Goal: Task Accomplishment & Management: Complete application form

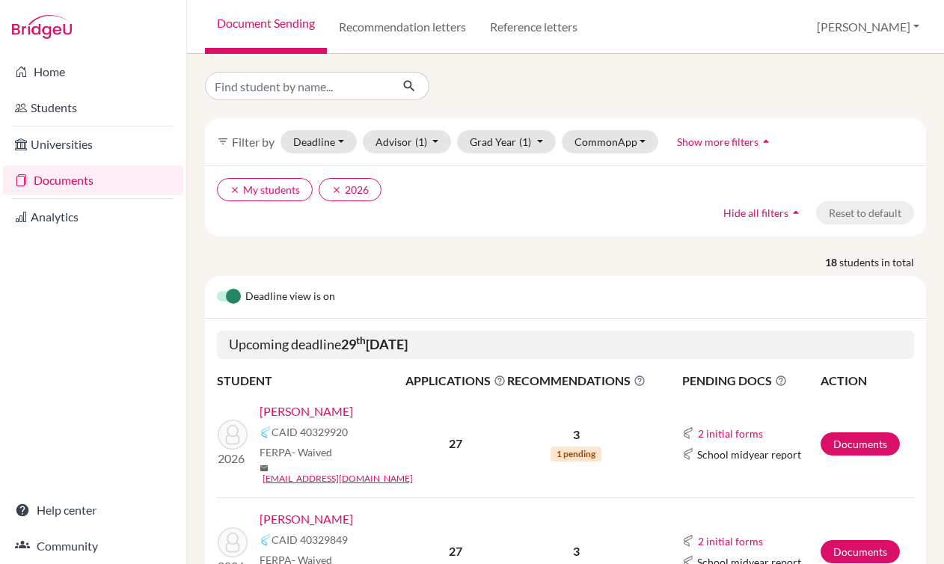
click at [115, 188] on link "Documents" at bounding box center [93, 180] width 180 height 30
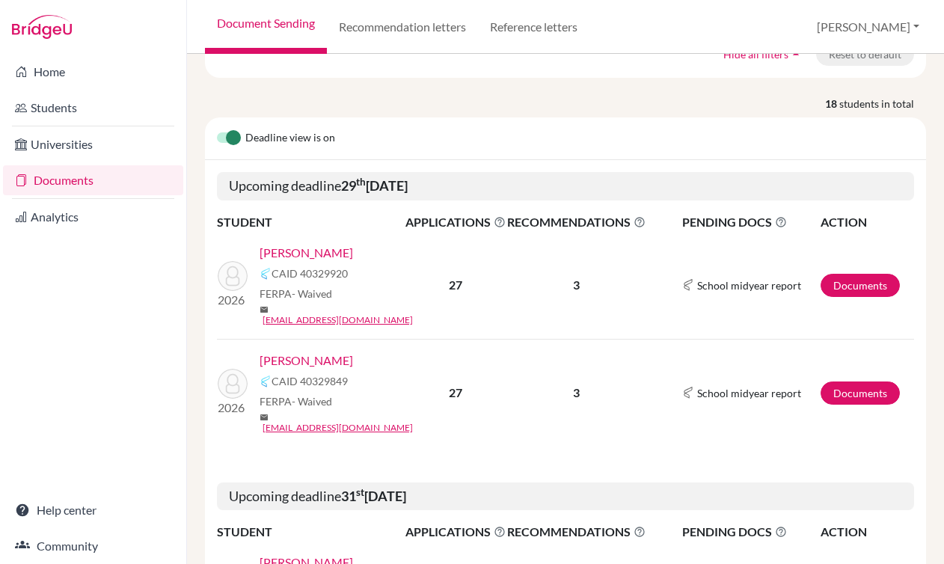
scroll to position [165, 0]
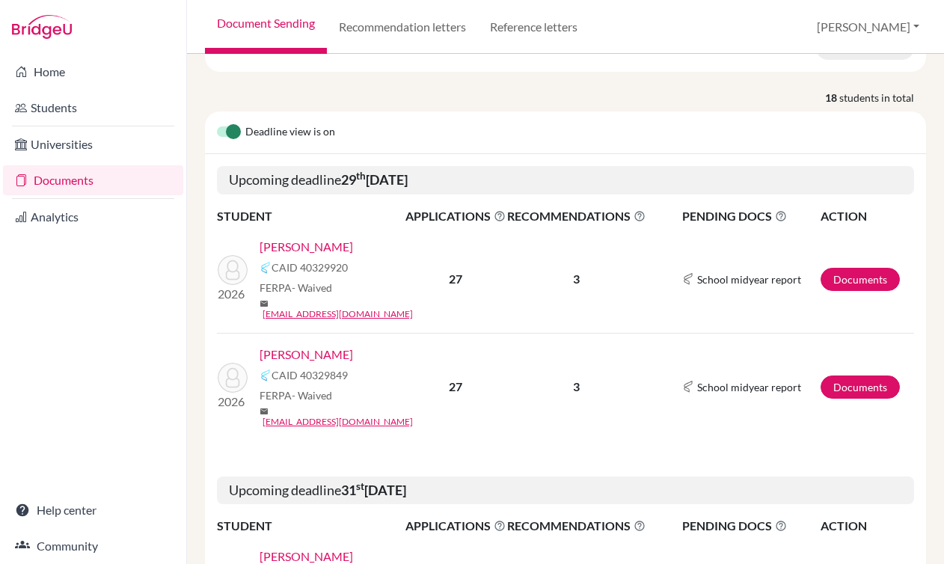
click at [408, 188] on b "29 th September 2025" at bounding box center [374, 179] width 67 height 16
click at [834, 268] on link "Documents" at bounding box center [860, 279] width 79 height 23
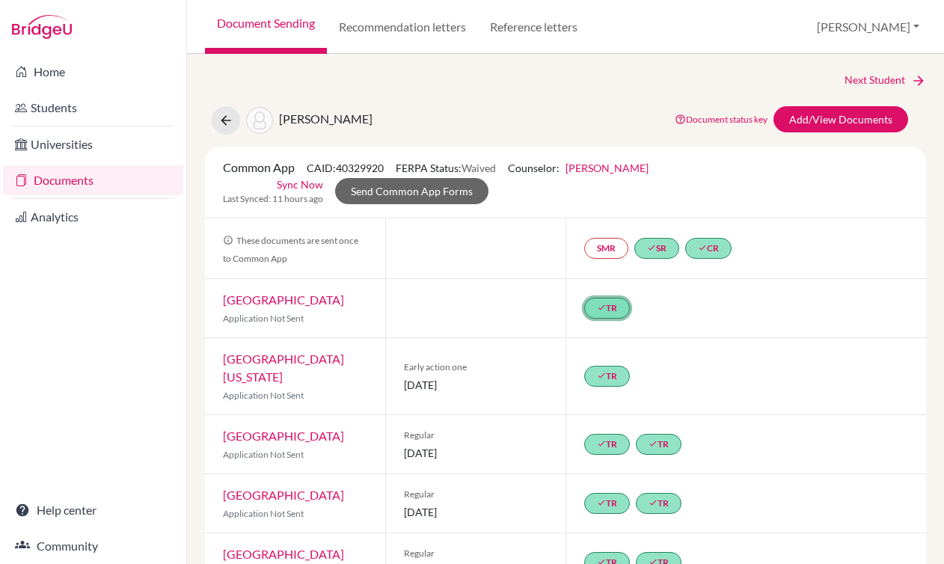
click at [600, 308] on link "done TR" at bounding box center [607, 308] width 46 height 21
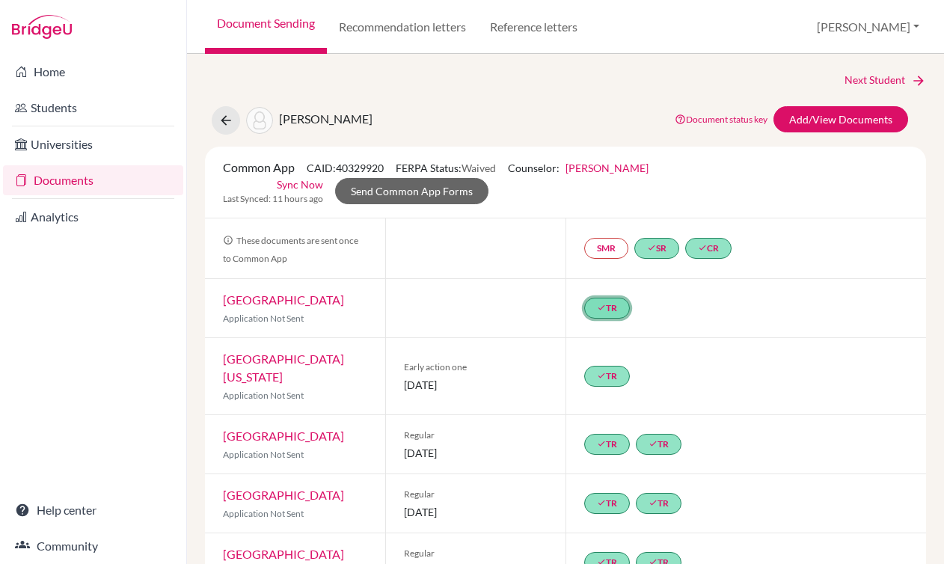
click at [611, 315] on link "done TR" at bounding box center [607, 308] width 46 height 21
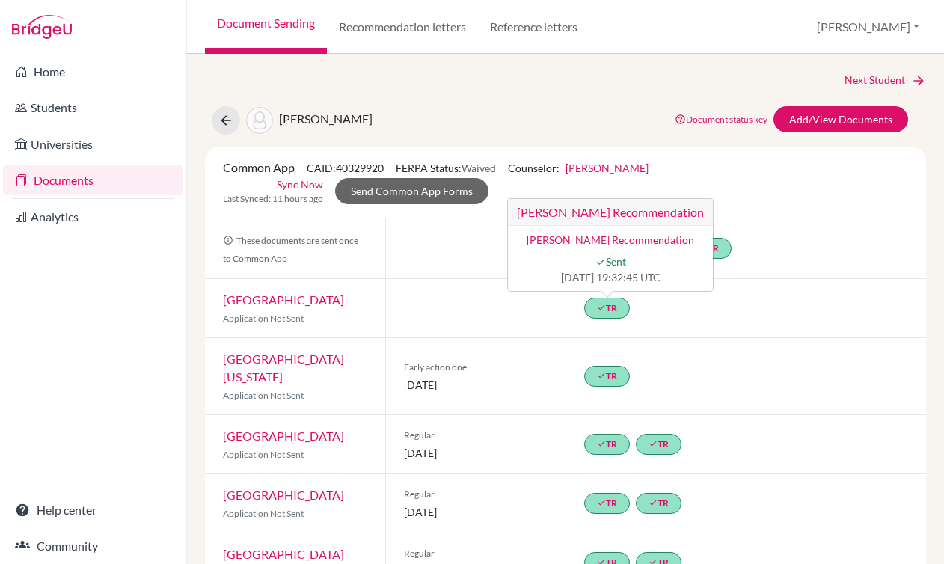
click at [479, 127] on div "[PERSON_NAME] Document status key TR Requirement. Document not uploaded yet. TR…" at bounding box center [566, 120] width 744 height 28
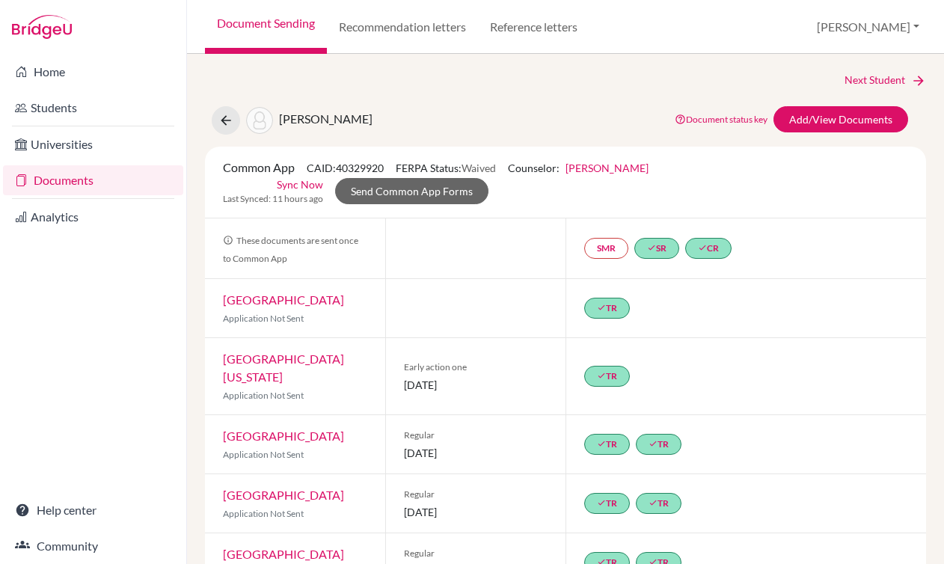
click at [570, 189] on div "Common App CAID: 40329920 FERPA Status: Waived Counselor: [PERSON_NAME] First N…" at bounding box center [566, 182] width 708 height 47
click at [652, 253] on link "done SR" at bounding box center [657, 248] width 45 height 21
click at [714, 251] on link "done CR" at bounding box center [709, 248] width 46 height 21
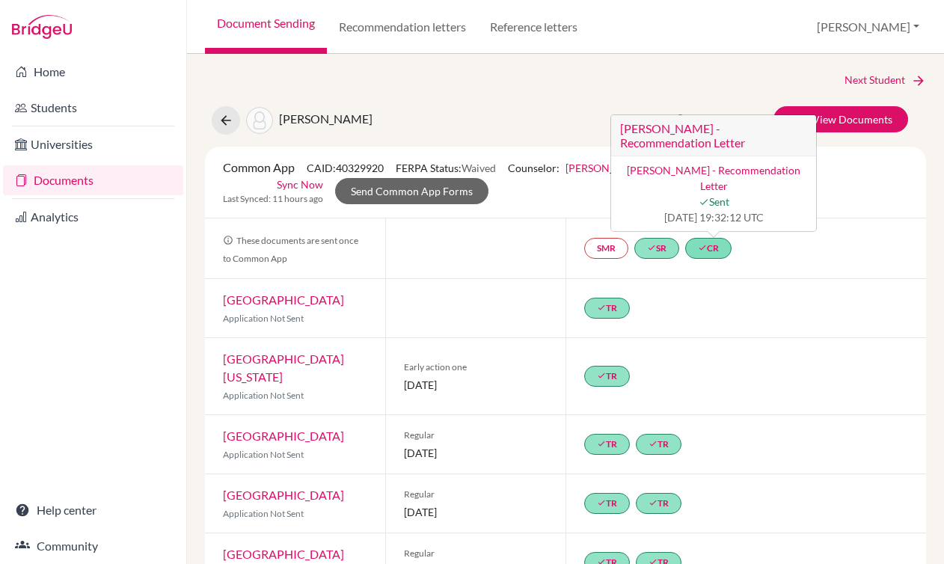
click at [700, 168] on link "[PERSON_NAME] - Recommendation Letter" at bounding box center [714, 178] width 174 height 28
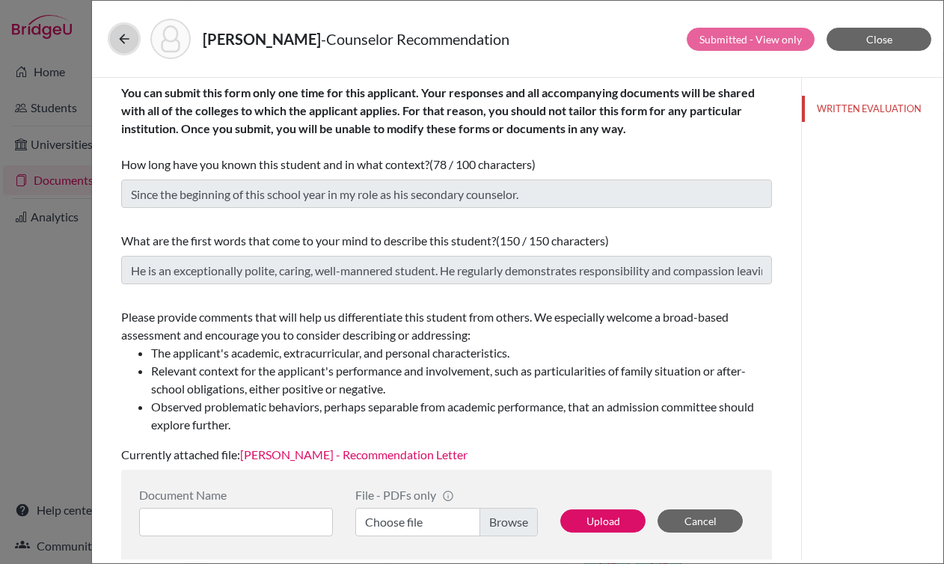
click at [120, 38] on icon at bounding box center [124, 38] width 15 height 15
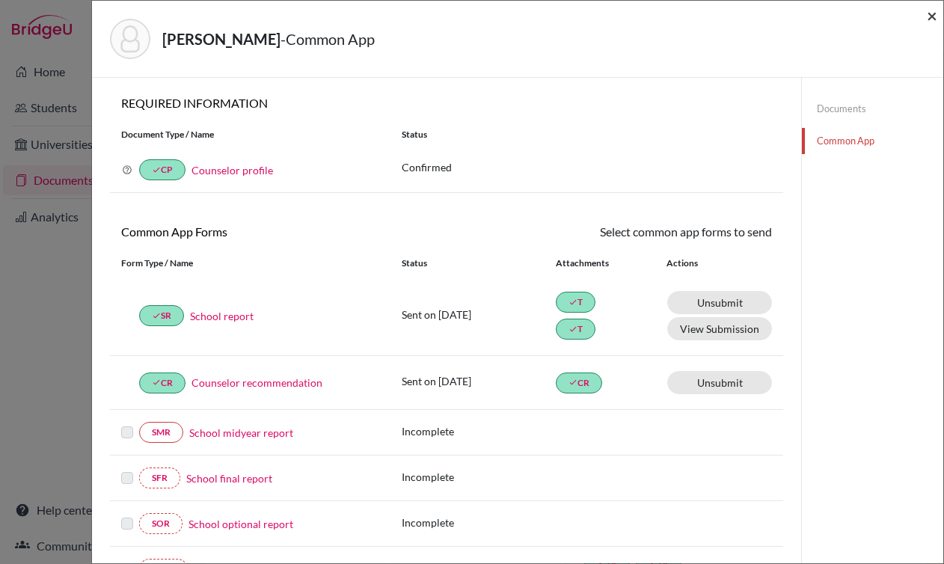
click at [928, 19] on span "×" at bounding box center [932, 15] width 10 height 22
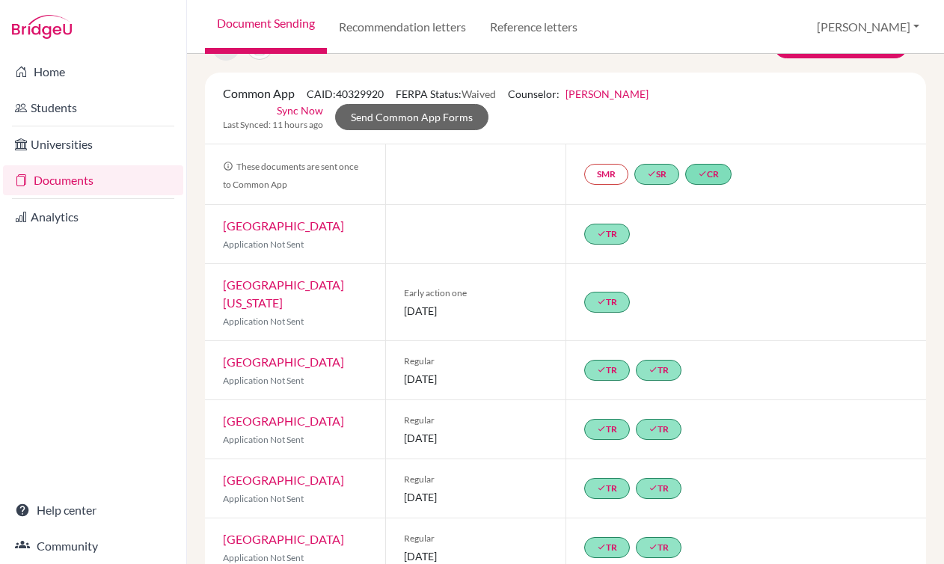
scroll to position [109, 0]
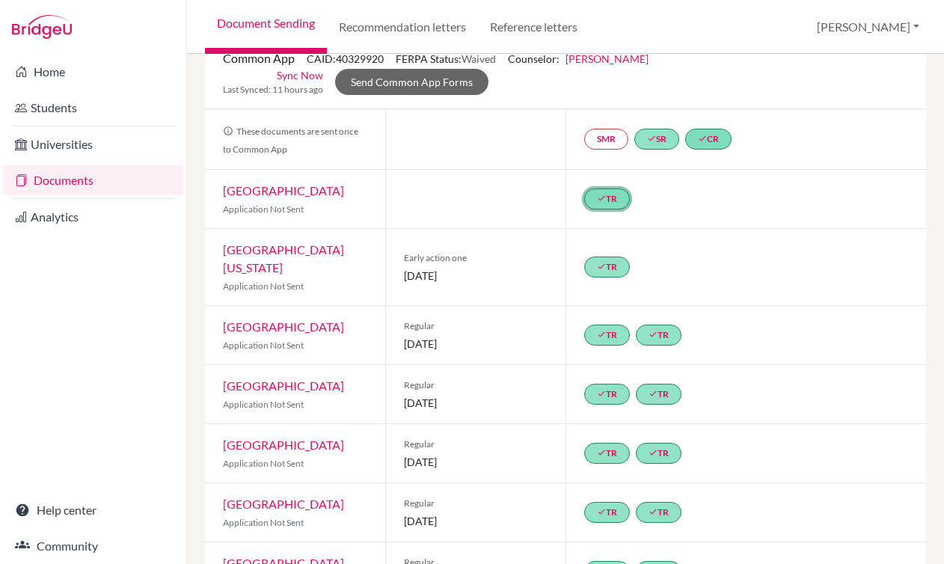
click at [608, 208] on link "done TR" at bounding box center [607, 199] width 46 height 21
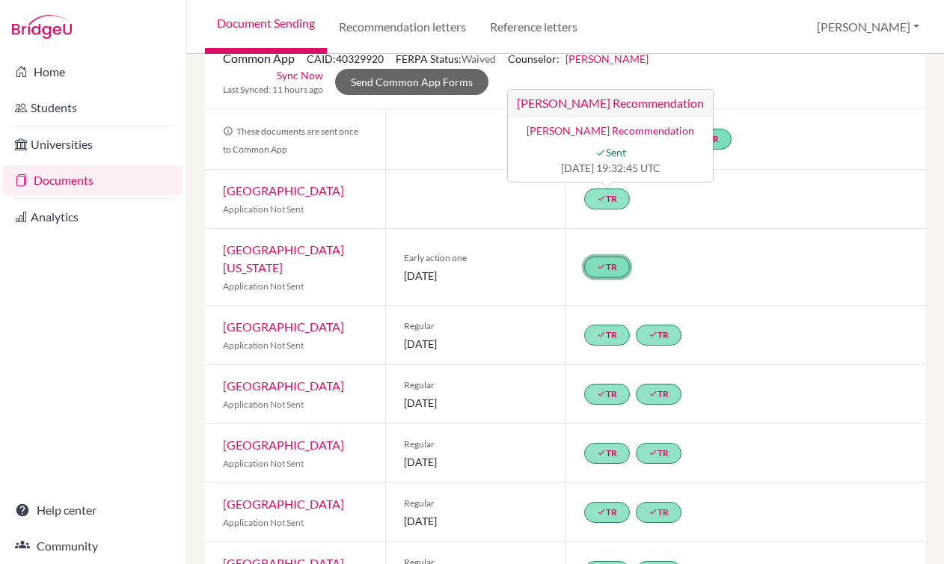
click at [607, 257] on link "done TR" at bounding box center [607, 267] width 46 height 21
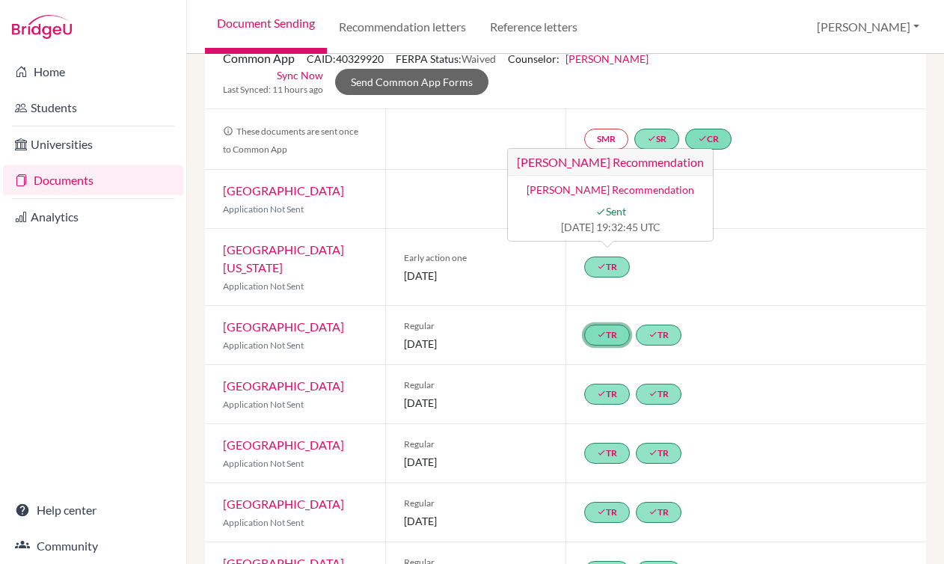
click at [606, 325] on link "done TR" at bounding box center [607, 335] width 46 height 21
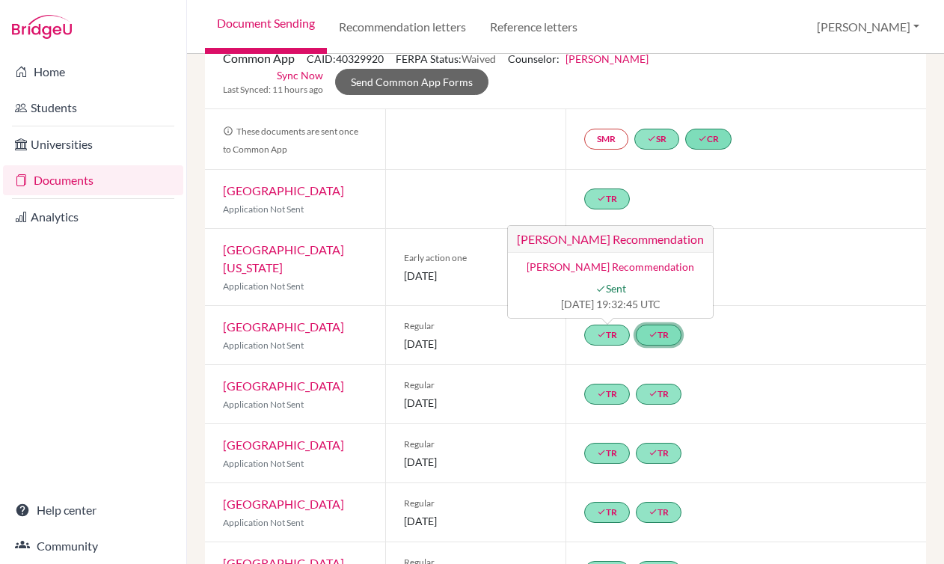
click at [661, 325] on link "done TR" at bounding box center [659, 335] width 46 height 21
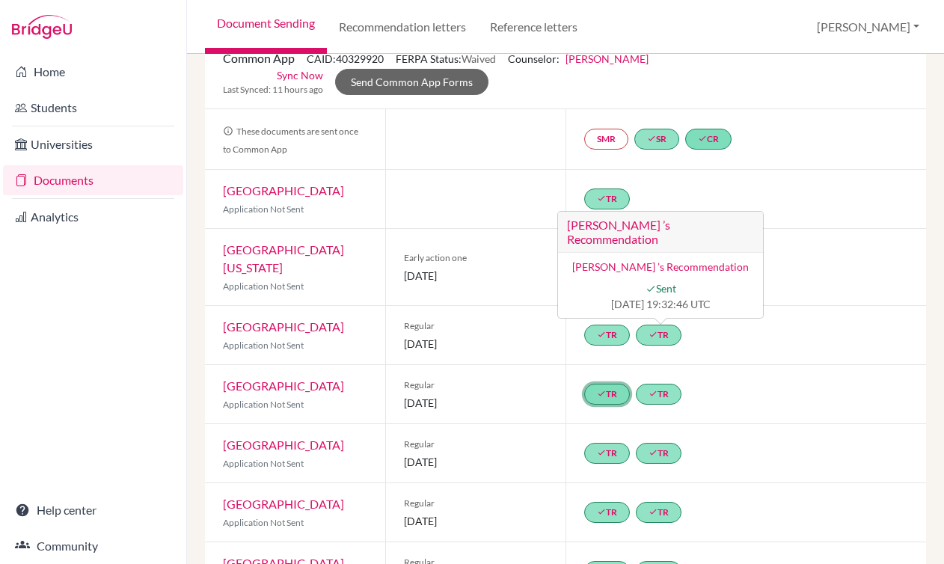
click at [601, 384] on link "done TR" at bounding box center [607, 394] width 46 height 21
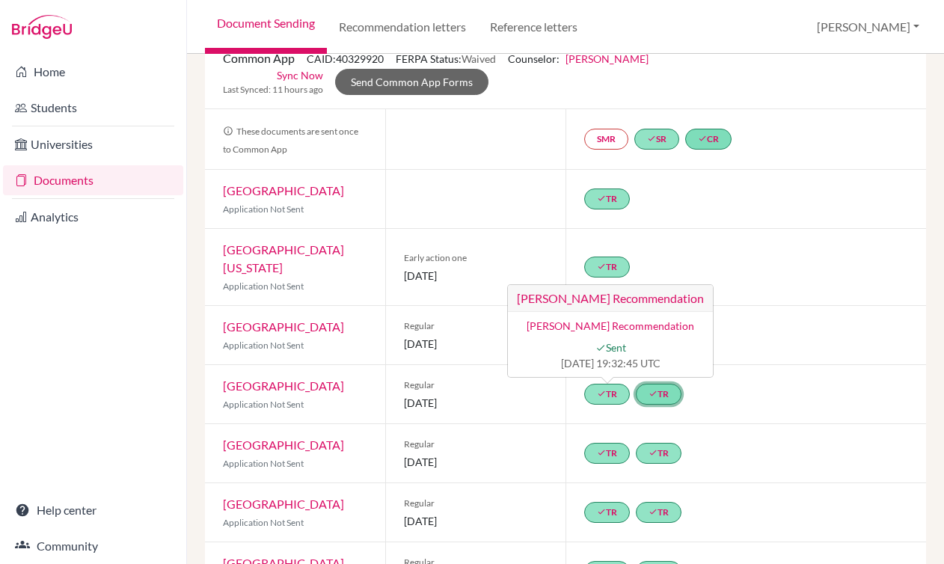
click at [650, 384] on link "done TR" at bounding box center [659, 394] width 46 height 21
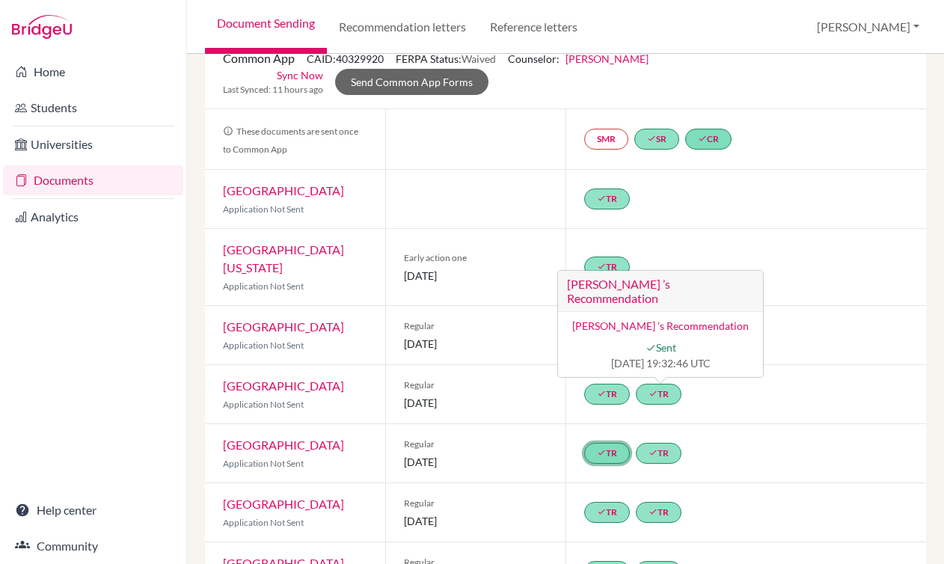
click at [608, 443] on link "done TR" at bounding box center [607, 453] width 46 height 21
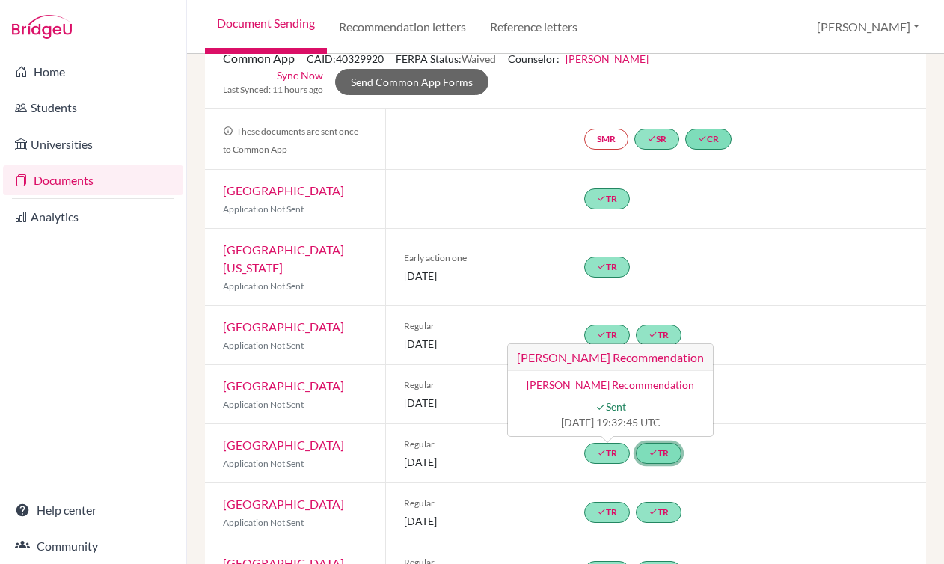
click at [655, 443] on link "done TR" at bounding box center [659, 453] width 46 height 21
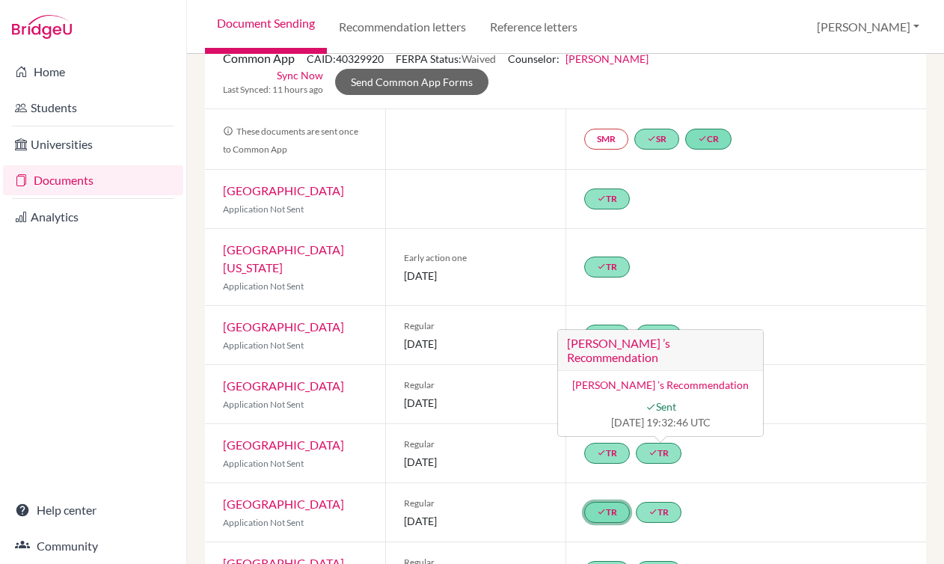
click at [606, 502] on link "done TR" at bounding box center [607, 512] width 46 height 21
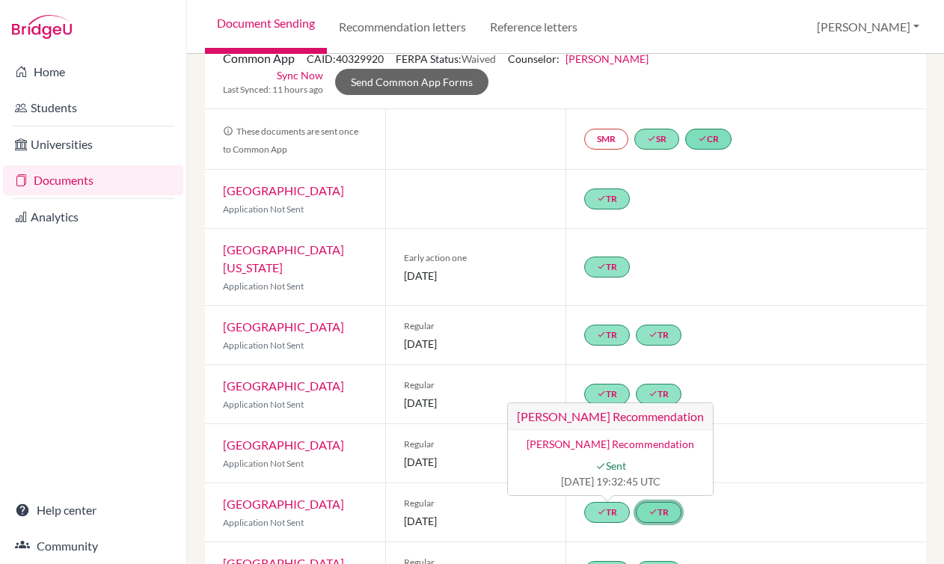
click at [669, 502] on link "done TR" at bounding box center [659, 512] width 46 height 21
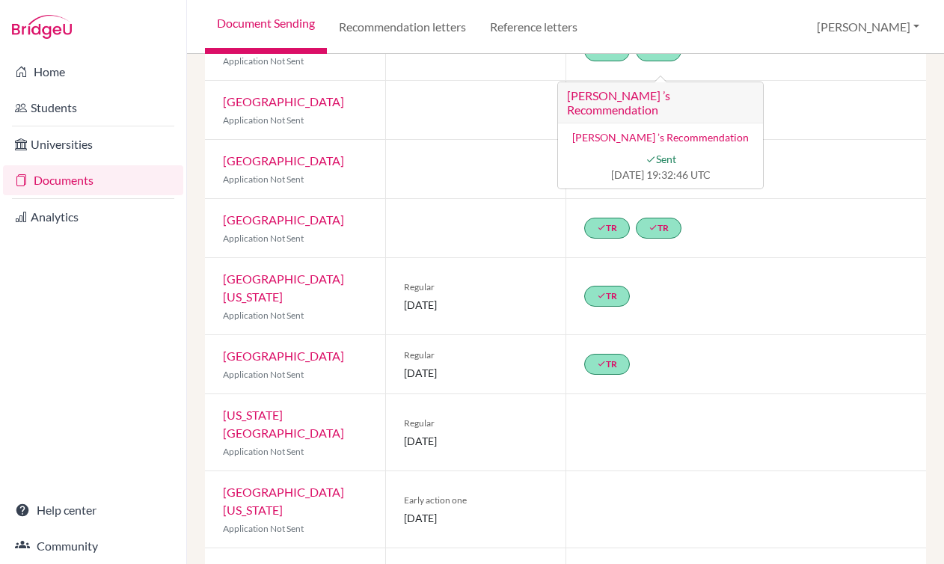
scroll to position [683, 0]
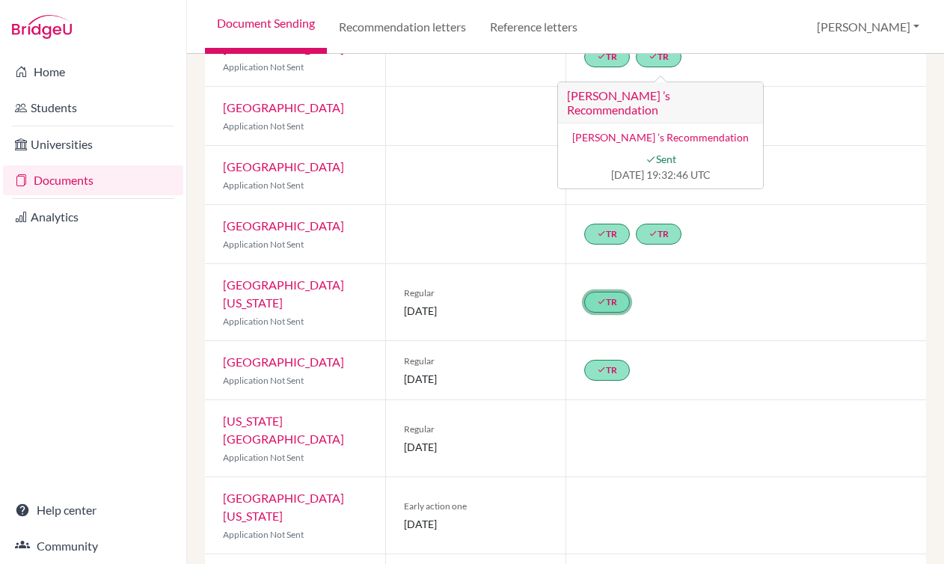
click at [599, 297] on icon "done" at bounding box center [601, 301] width 9 height 9
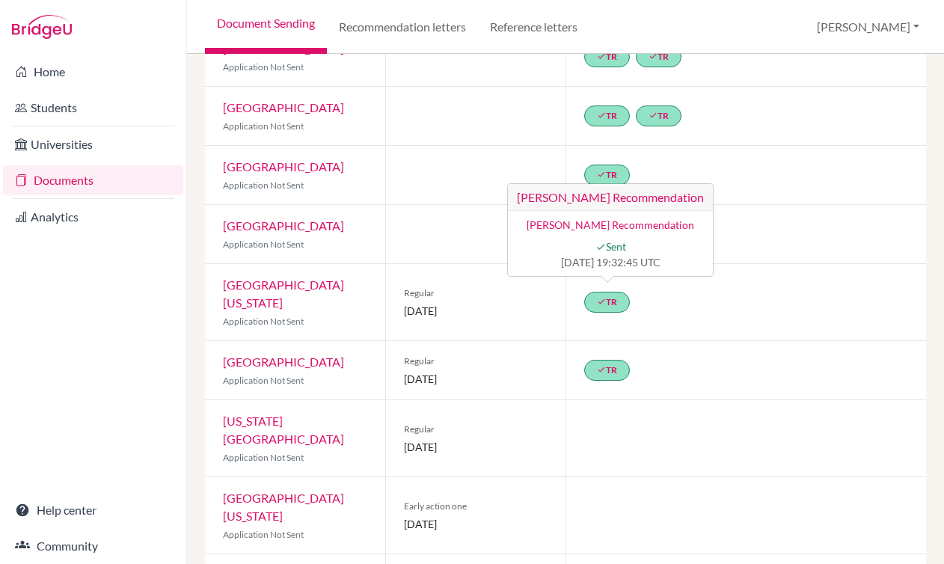
click at [605, 357] on div "done TR" at bounding box center [610, 370] width 52 height 27
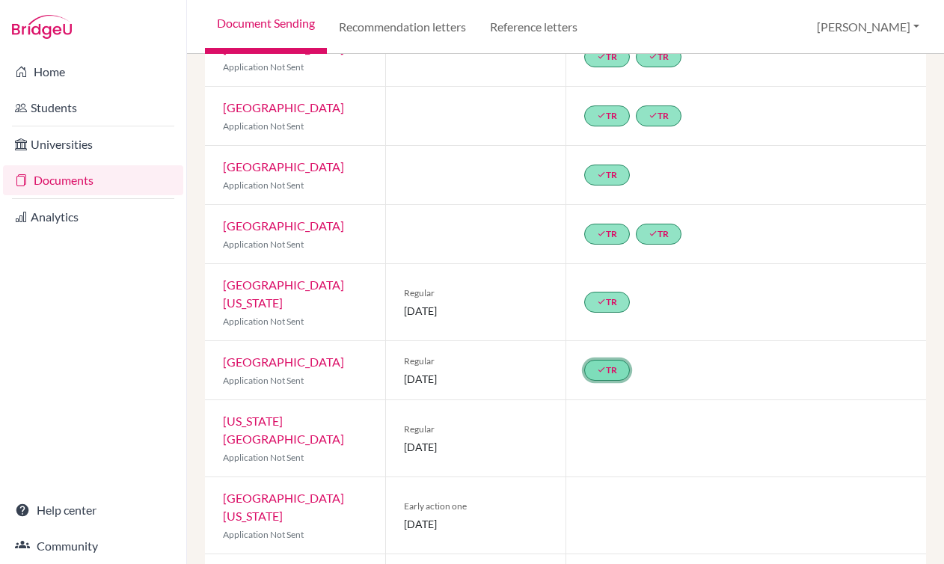
click at [605, 360] on link "done TR" at bounding box center [607, 370] width 46 height 21
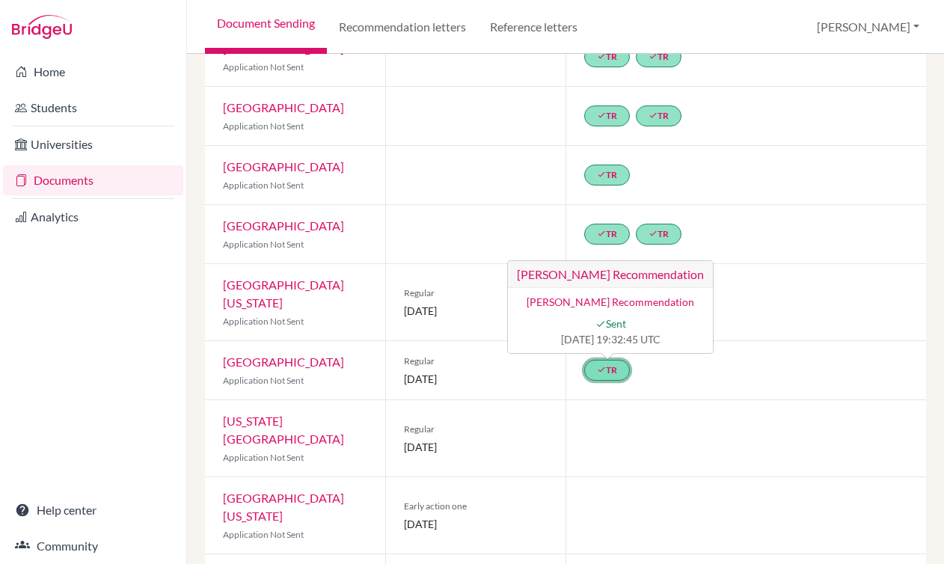
click at [594, 261] on h3 "[PERSON_NAME] Recommendation" at bounding box center [610, 274] width 205 height 27
click at [595, 296] on link "[PERSON_NAME] Recommendation" at bounding box center [611, 302] width 168 height 13
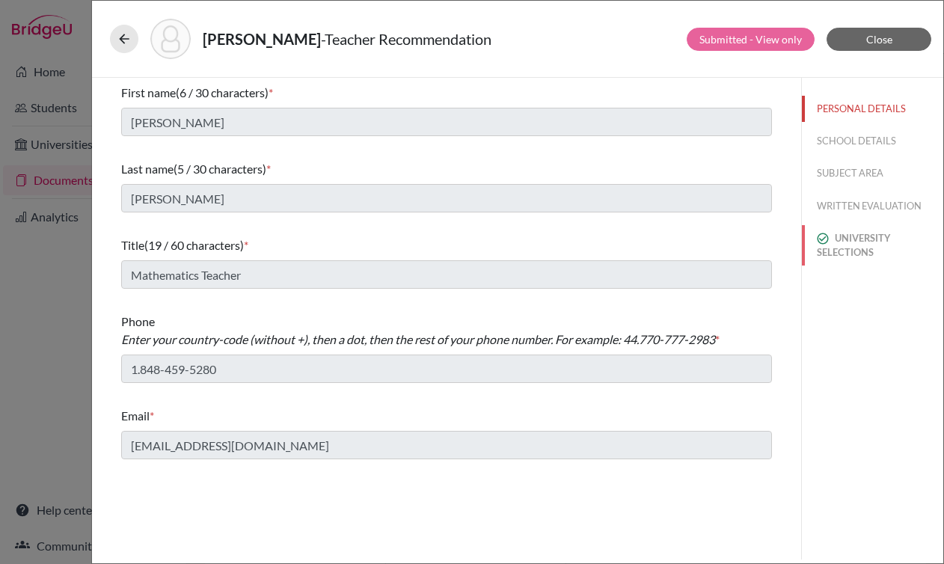
click at [838, 246] on button "UNIVERSITY SELECTIONS" at bounding box center [872, 245] width 141 height 40
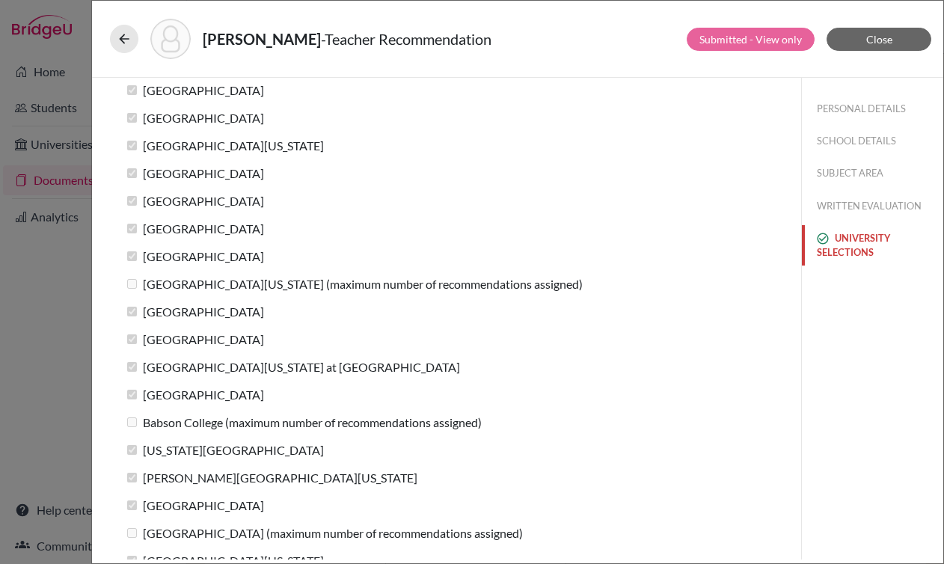
scroll to position [210, 0]
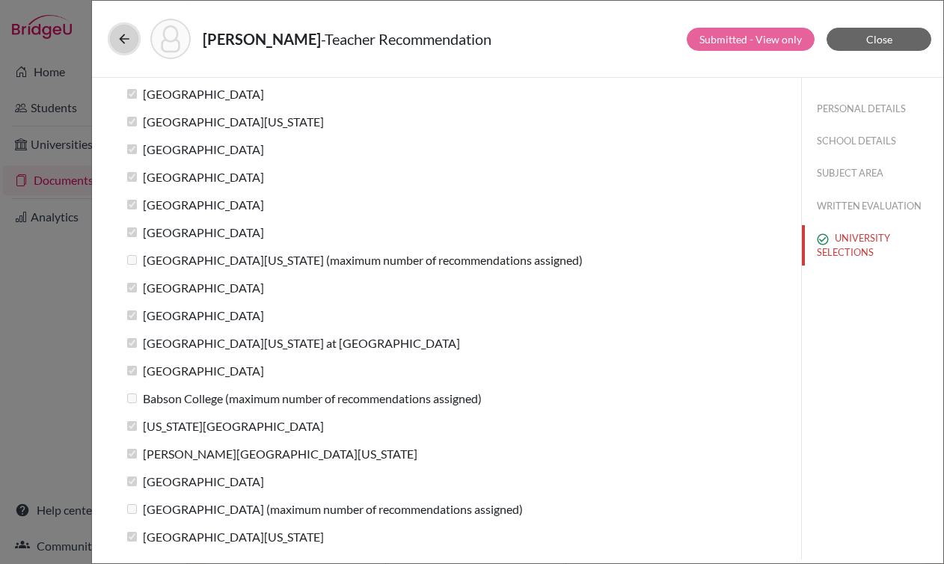
click at [125, 40] on icon at bounding box center [124, 38] width 15 height 15
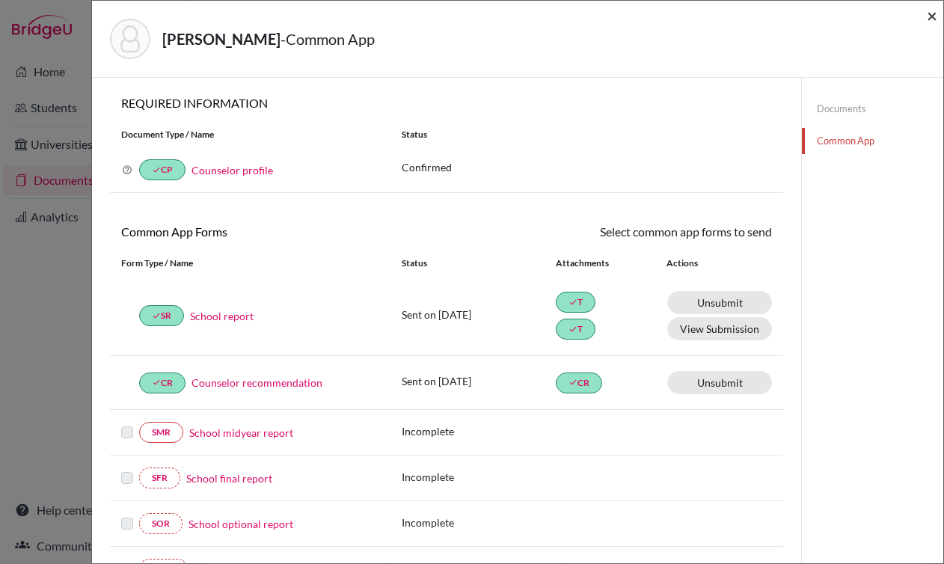
click at [933, 14] on span "×" at bounding box center [932, 15] width 10 height 22
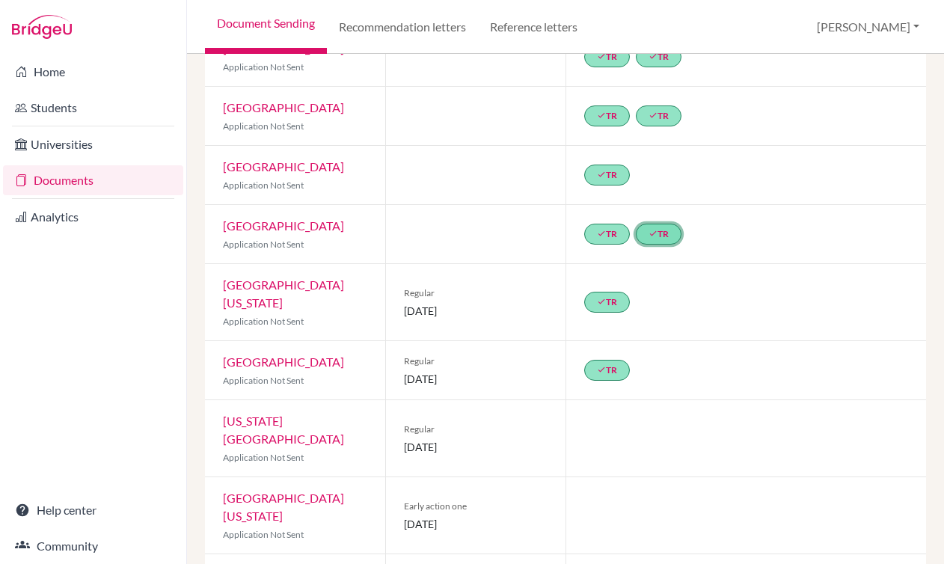
click at [660, 225] on link "done TR" at bounding box center [659, 234] width 46 height 21
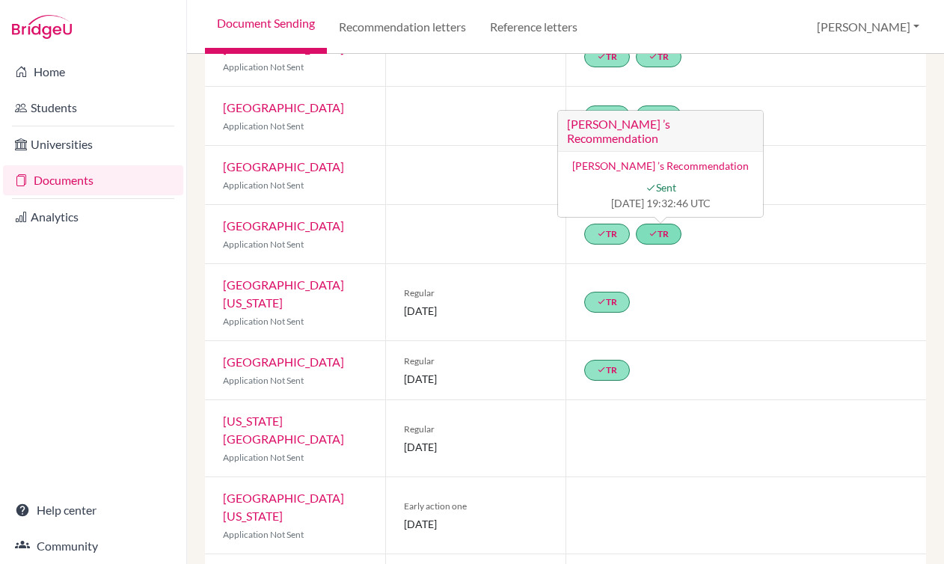
click at [629, 159] on link "[PERSON_NAME] ’s Recommendation" at bounding box center [661, 165] width 177 height 13
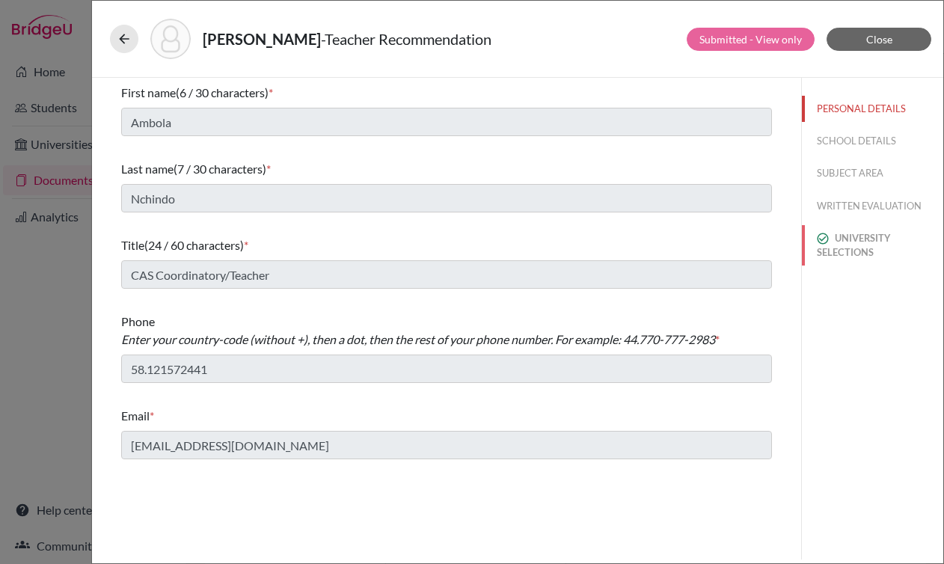
click at [853, 248] on button "UNIVERSITY SELECTIONS" at bounding box center [872, 245] width 141 height 40
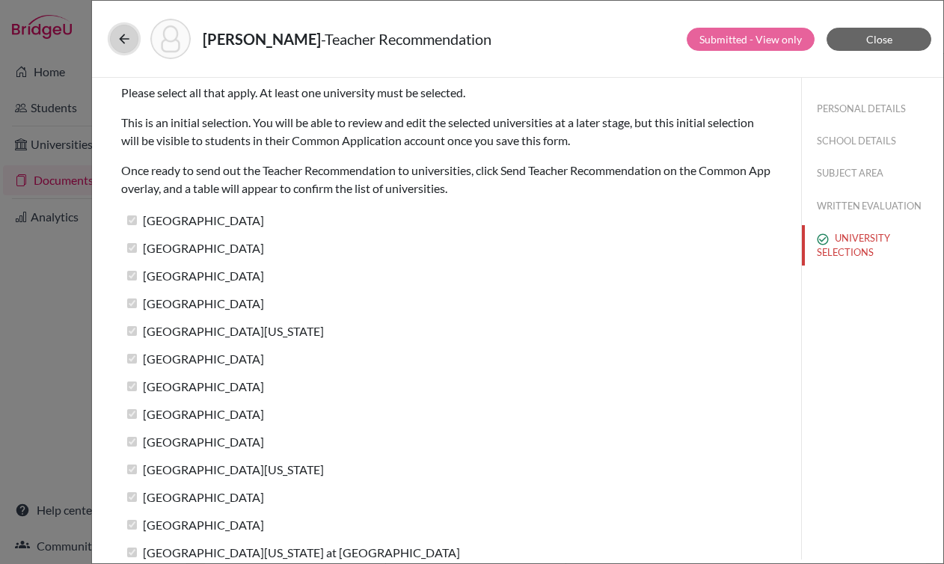
click at [128, 38] on icon at bounding box center [124, 38] width 15 height 15
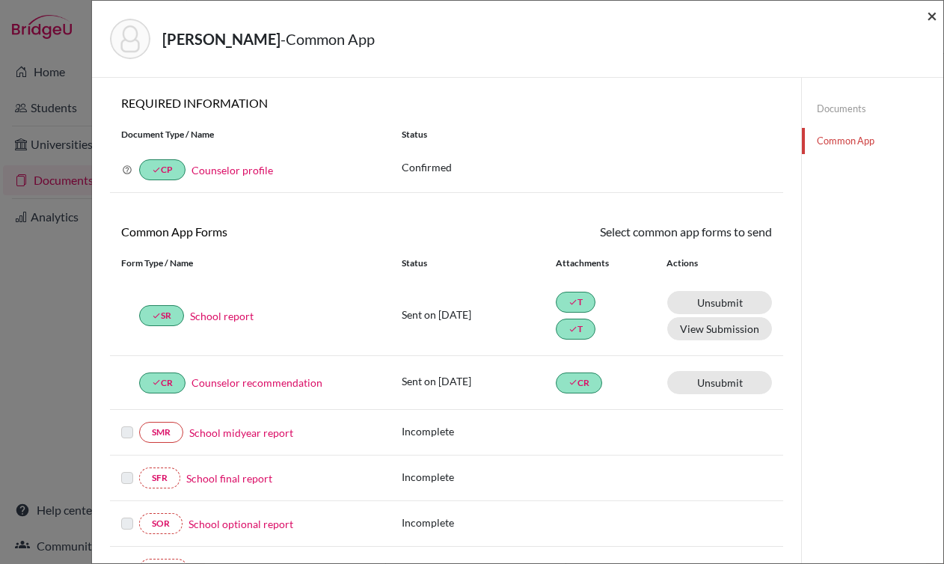
click at [931, 16] on span "×" at bounding box center [932, 15] width 10 height 22
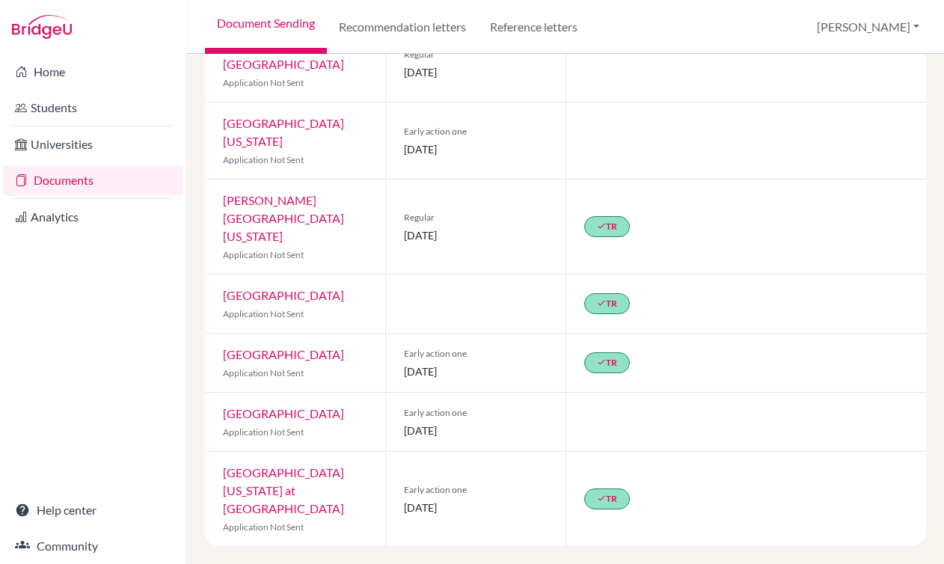
scroll to position [1057, 0]
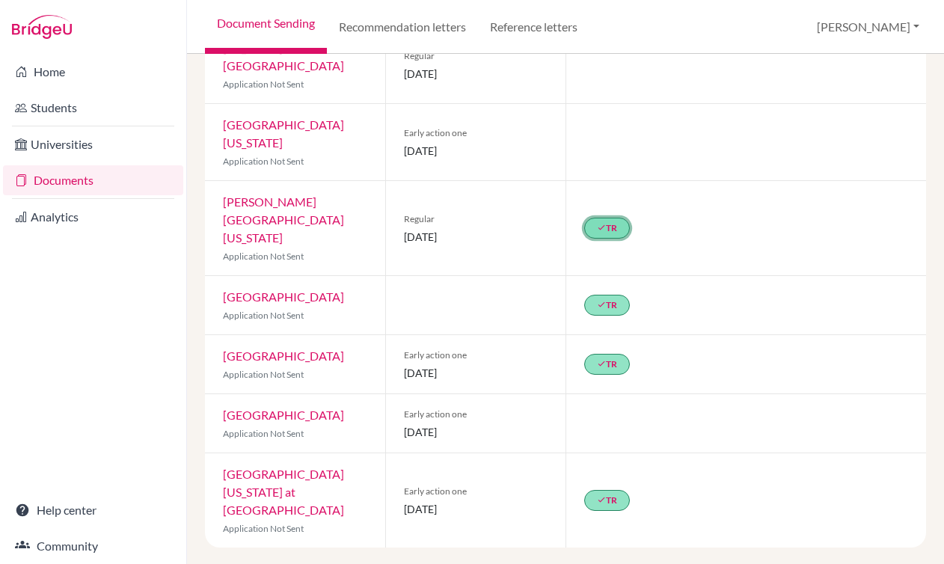
click at [611, 218] on link "done TR" at bounding box center [607, 228] width 46 height 21
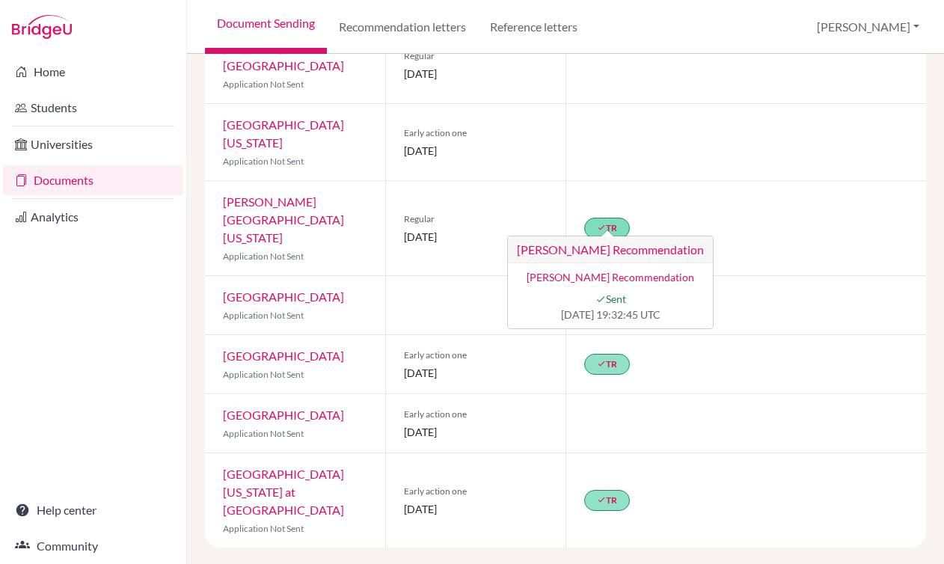
click at [618, 271] on link "[PERSON_NAME] Recommendation" at bounding box center [611, 277] width 168 height 13
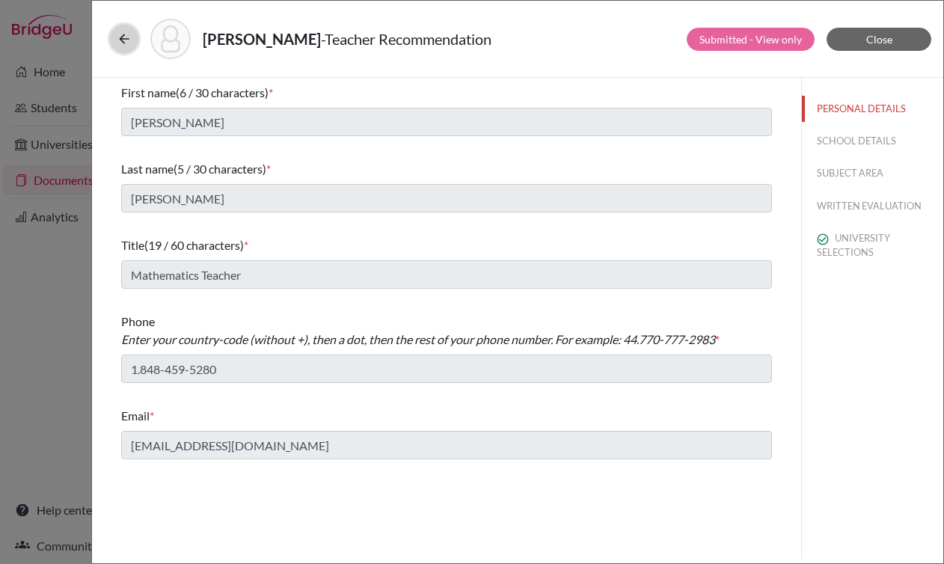
click at [117, 39] on icon at bounding box center [124, 38] width 15 height 15
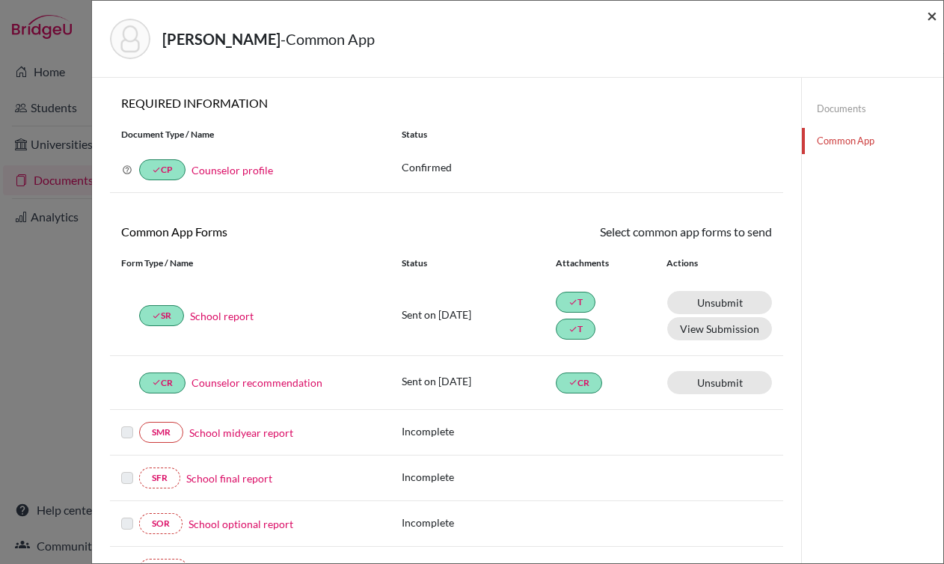
click at [934, 17] on span "×" at bounding box center [932, 15] width 10 height 22
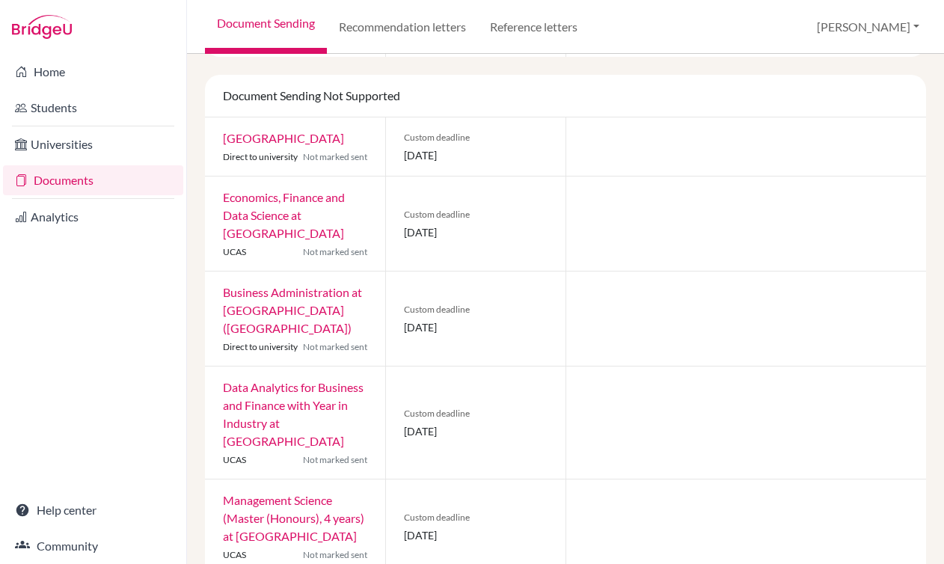
scroll to position [1560, 0]
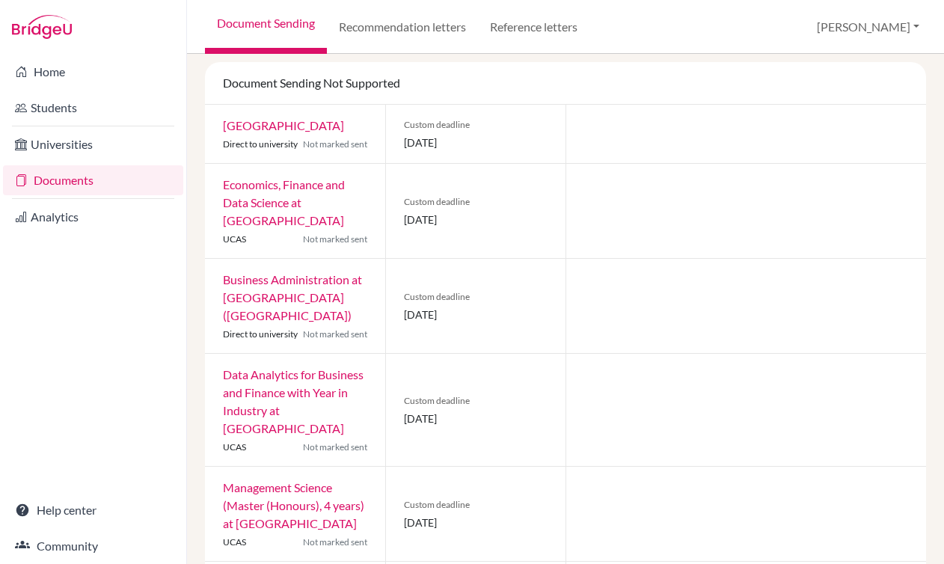
click at [322, 272] on link "Business Administration at [GEOGRAPHIC_DATA] ([GEOGRAPHIC_DATA])" at bounding box center [292, 297] width 139 height 50
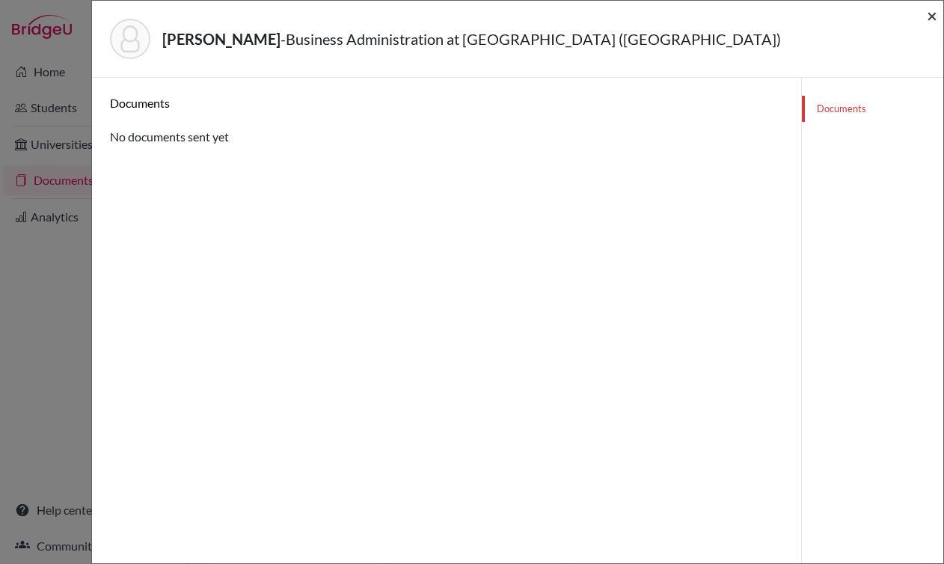
click at [929, 16] on span "×" at bounding box center [932, 15] width 10 height 22
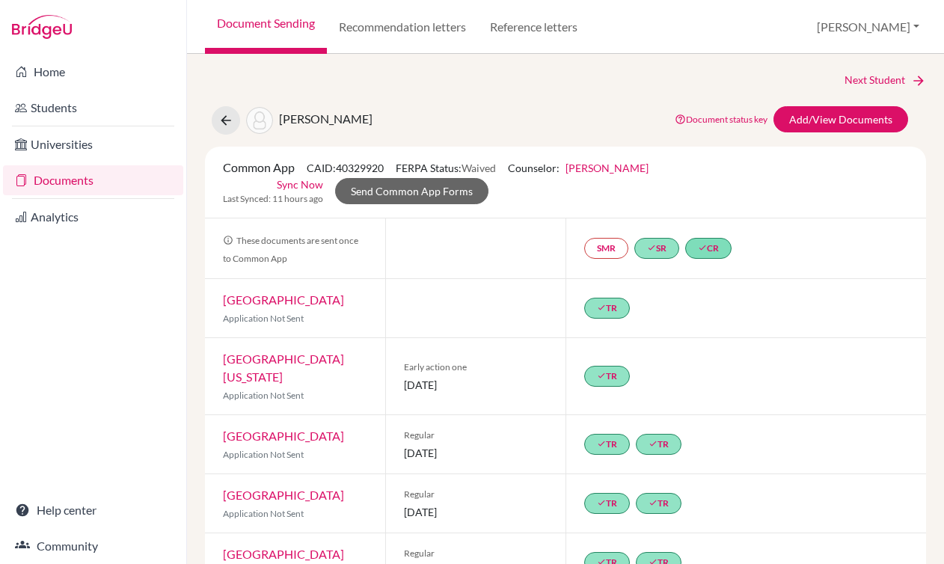
click at [726, 122] on link "Document status key" at bounding box center [721, 119] width 93 height 11
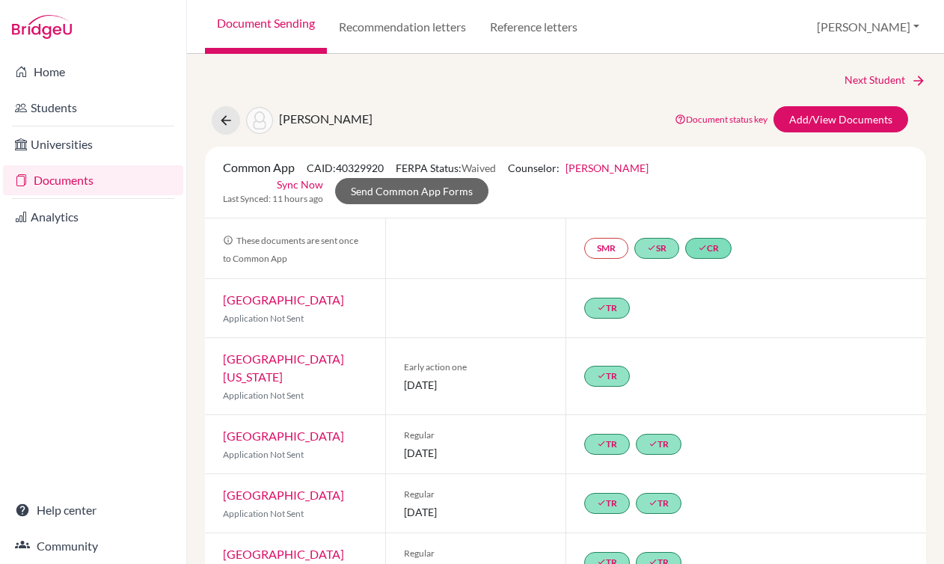
click at [91, 185] on link "Documents" at bounding box center [93, 180] width 180 height 30
